Goal: Information Seeking & Learning: Learn about a topic

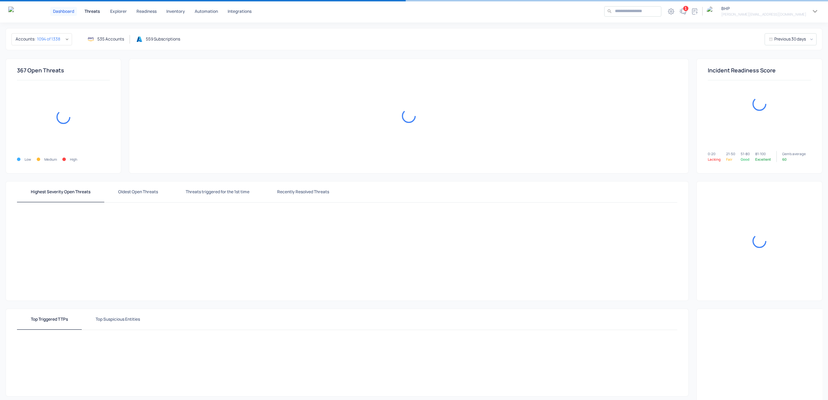
click at [90, 9] on p "Threats" at bounding box center [92, 11] width 15 height 4
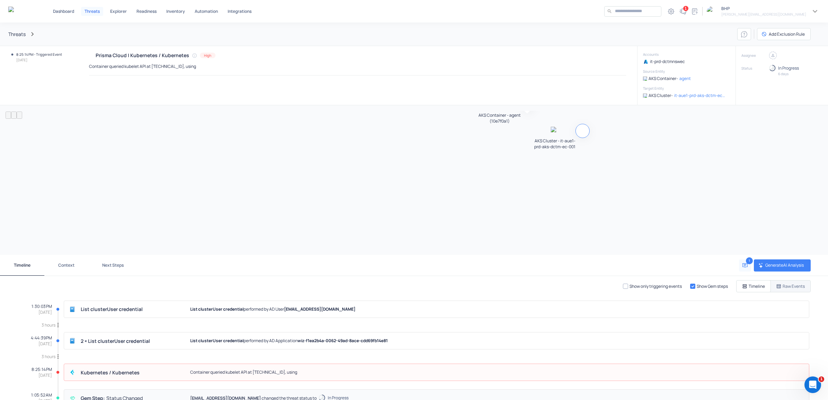
drag, startPoint x: 422, startPoint y: 181, endPoint x: 149, endPoint y: 113, distance: 281.4
click at [533, 138] on p "AKS Cluster - it-aue1-prd-aks-dctm-ec-001" at bounding box center [555, 144] width 45 height 12
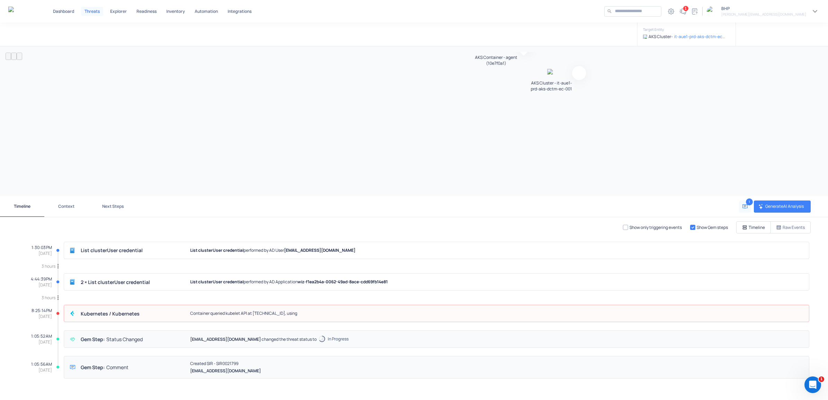
click at [786, 225] on p "Raw Events" at bounding box center [794, 228] width 22 height 6
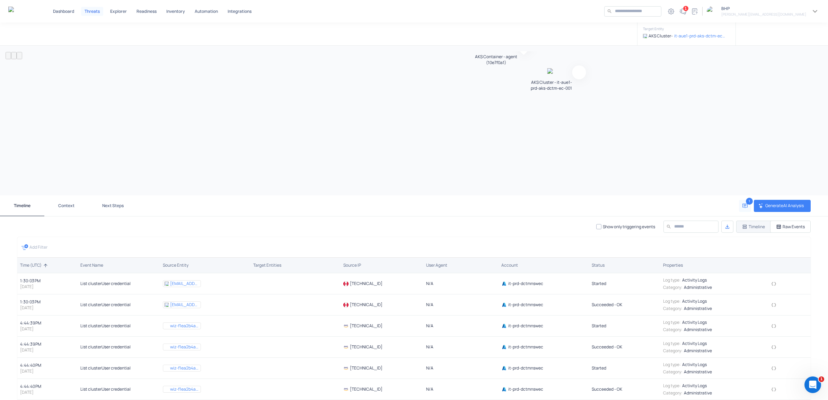
scroll to position [121, 0]
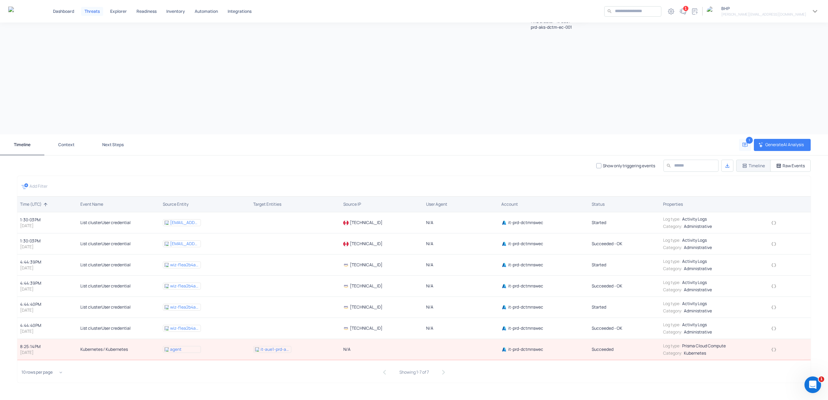
click at [772, 350] on icon "button" at bounding box center [774, 349] width 5 height 3
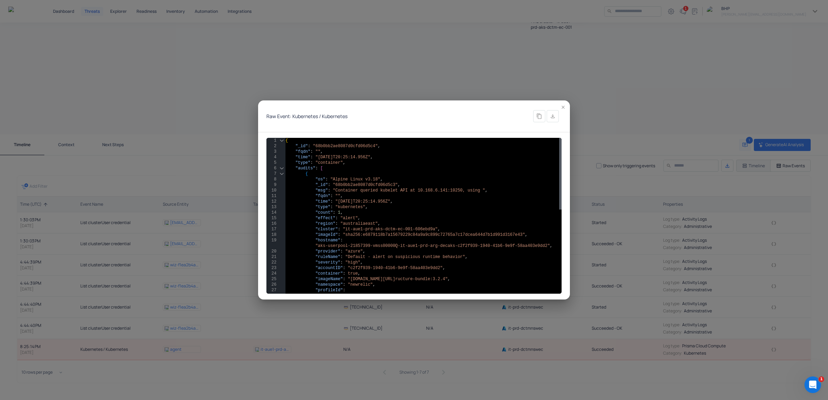
click at [376, 229] on div "{ "_id" : "68b0bb2ae8087d0cfd06d5c4" , "fqdn" : "" , "time" : "[DATE]T20:25:14.…" at bounding box center [424, 307] width 276 height 338
type textarea "**********"
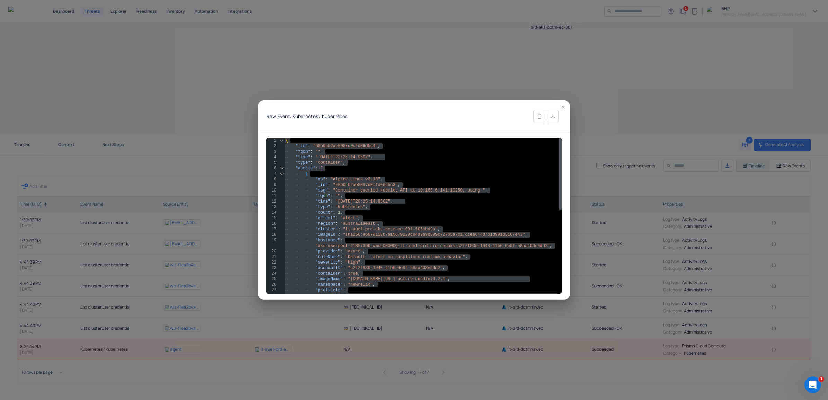
drag, startPoint x: 561, startPoint y: 106, endPoint x: 557, endPoint y: 108, distance: 4.3
click at [561, 106] on icon "button" at bounding box center [563, 107] width 5 height 5
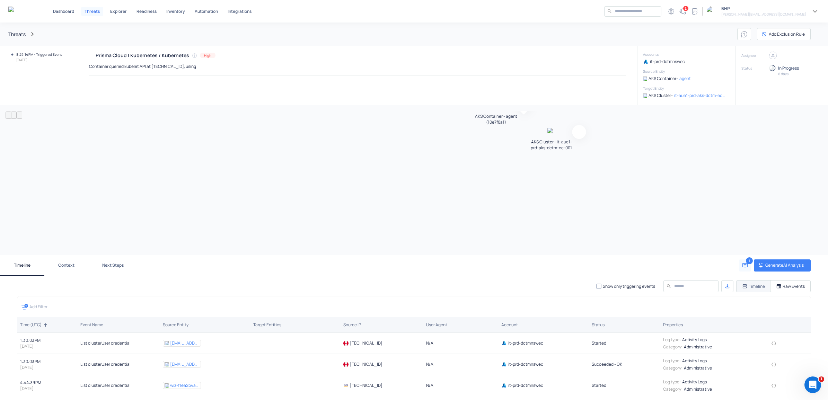
drag, startPoint x: 87, startPoint y: 67, endPoint x: 234, endPoint y: 72, distance: 147.7
click at [234, 72] on div "Prisma Cloud | Kubernetes / Kubernetes High Container queried kubelet API at [T…" at bounding box center [351, 75] width 573 height 59
drag, startPoint x: 94, startPoint y: 54, endPoint x: 154, endPoint y: 55, distance: 59.9
click at [154, 55] on h4 "Prisma Cloud | Kubernetes / Kubernetes" at bounding box center [143, 55] width 94 height 6
copy h4 "Prisma Cloud | Kubernetes"
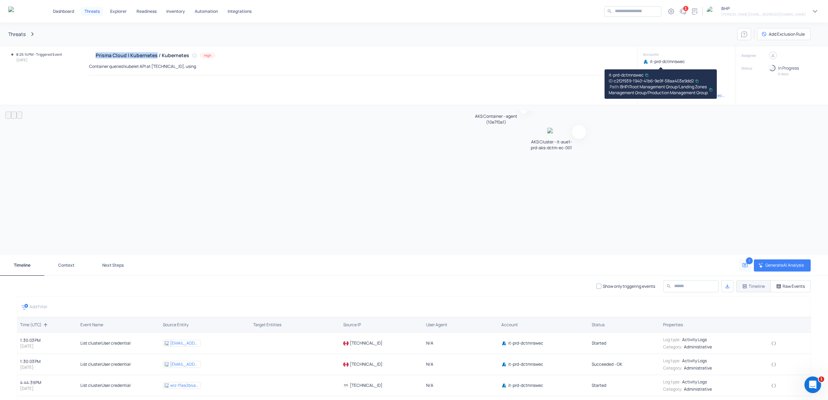
click at [647, 75] on icon "button" at bounding box center [646, 74] width 3 height 3
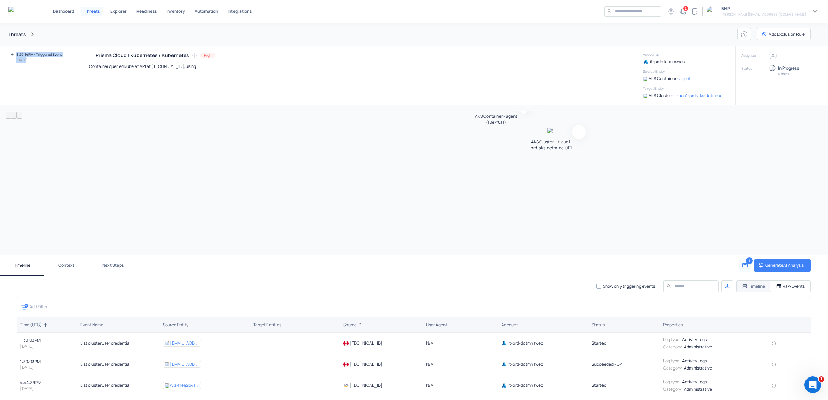
drag, startPoint x: 24, startPoint y: 59, endPoint x: 14, endPoint y: 59, distance: 9.4
click at [14, 59] on div "8:25:14 PM - Triggered Event [DATE]" at bounding box center [36, 59] width 51 height 14
drag, startPoint x: 15, startPoint y: 59, endPoint x: 32, endPoint y: 60, distance: 16.6
click at [32, 60] on h6 "[DATE]" at bounding box center [39, 60] width 46 height 6
click at [174, 68] on p "Container queried kubelet API at [TECHNICAL_ID], using" at bounding box center [142, 66] width 107 height 6
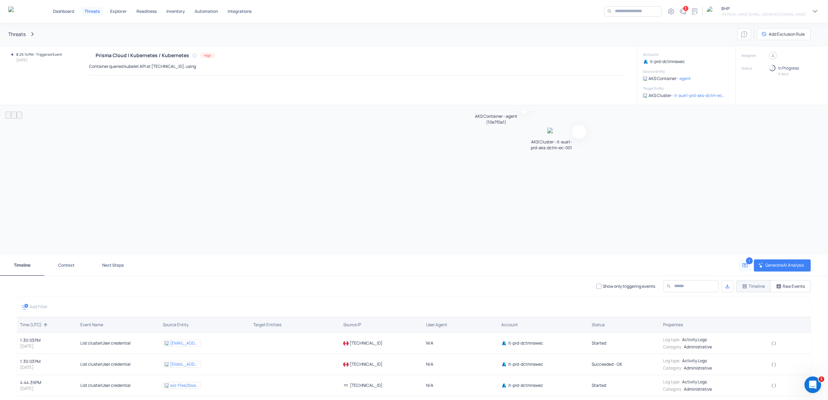
scroll to position [121, 0]
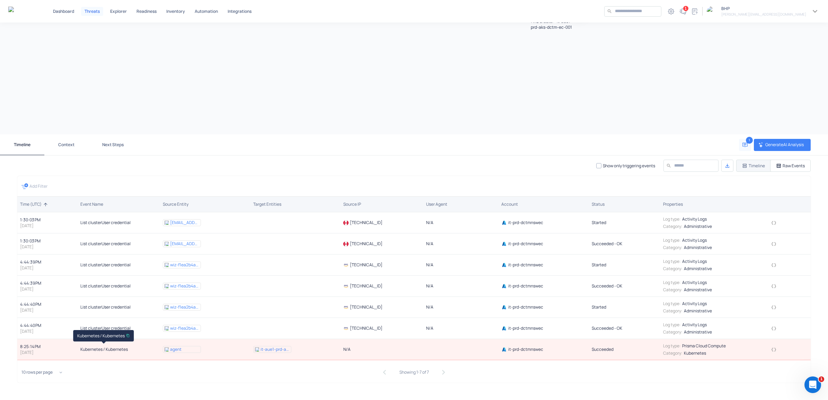
click at [103, 349] on span "Kubernetes / Kubernetes" at bounding box center [103, 349] width 47 height 6
click at [18, 147] on button "Timeline" at bounding box center [22, 144] width 44 height 21
click at [789, 164] on p "Raw Events" at bounding box center [794, 166] width 22 height 6
click at [742, 166] on icon "button" at bounding box center [744, 165] width 5 height 5
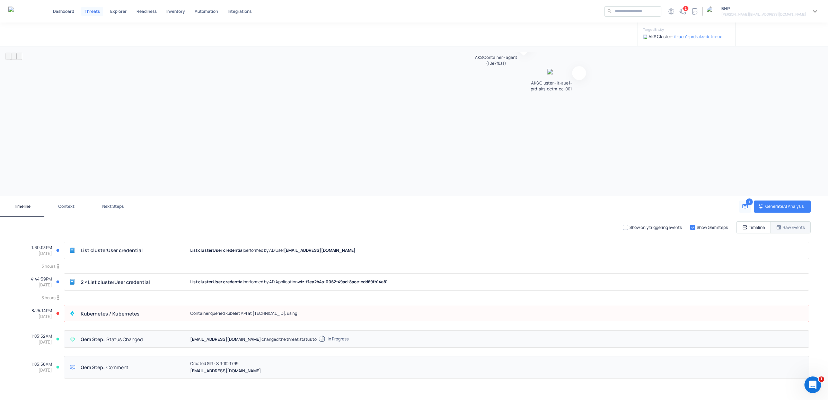
click at [743, 223] on button "Timeline" at bounding box center [753, 227] width 35 height 12
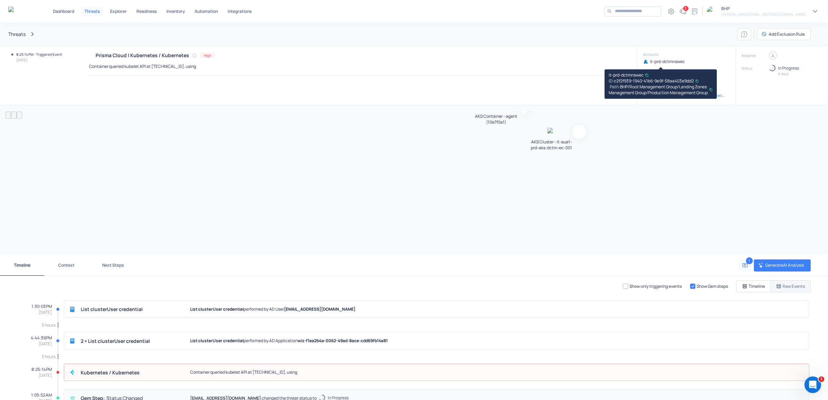
click at [646, 73] on icon "button" at bounding box center [646, 74] width 3 height 3
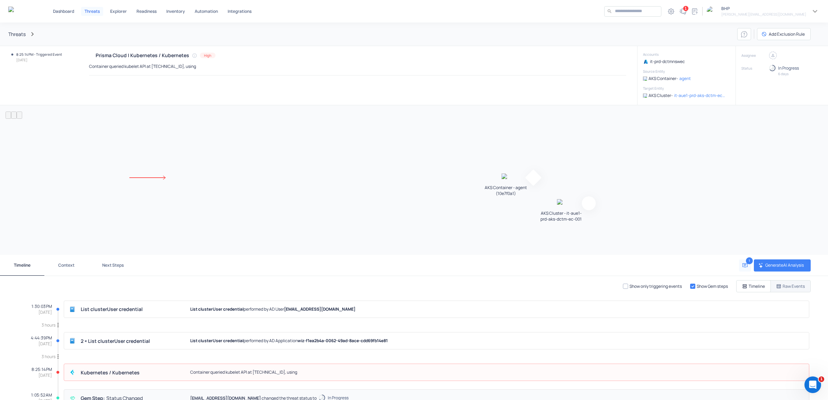
drag, startPoint x: 193, startPoint y: 130, endPoint x: 202, endPoint y: 198, distance: 68.5
click at [202, 199] on div "AKS Container - agent (10e7f0a1) AKS Cluster - it-aue1-prd-aks-dctm-ec-001" at bounding box center [414, 180] width 817 height 139
